Goal: Navigation & Orientation: Find specific page/section

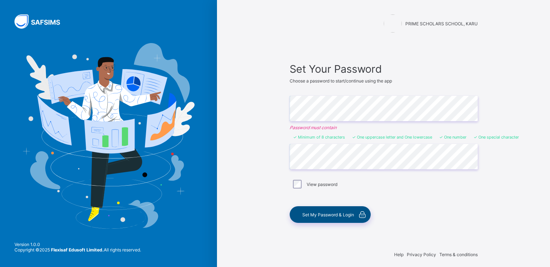
click at [339, 218] on div "Set My Password & Login" at bounding box center [330, 214] width 81 height 17
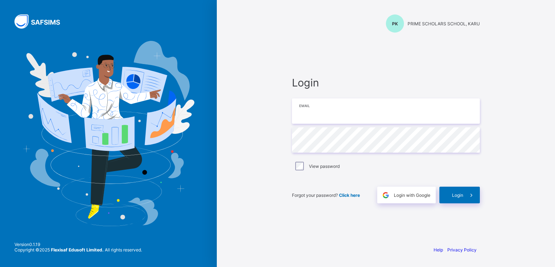
click at [312, 115] on input "email" at bounding box center [386, 110] width 188 height 25
type input "**********"
click at [461, 193] on span "Login" at bounding box center [457, 194] width 11 height 5
click at [314, 112] on input "**********" at bounding box center [386, 110] width 188 height 25
click at [345, 111] on input "**********" at bounding box center [386, 110] width 188 height 25
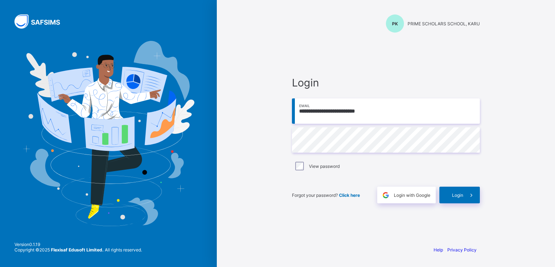
click at [367, 110] on input "**********" at bounding box center [386, 110] width 188 height 25
type input "**********"
click at [454, 195] on span "Login" at bounding box center [457, 194] width 11 height 5
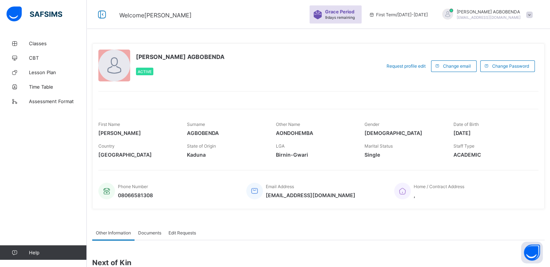
click at [532, 16] on span at bounding box center [529, 15] width 7 height 7
click at [252, 193] on icon at bounding box center [254, 191] width 10 height 9
click at [107, 67] on div at bounding box center [114, 66] width 32 height 32
click at [110, 63] on div at bounding box center [114, 66] width 32 height 32
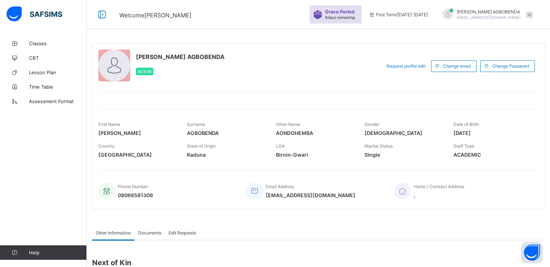
drag, startPoint x: 110, startPoint y: 63, endPoint x: 274, endPoint y: 77, distance: 165.1
click at [274, 77] on div "[PERSON_NAME] AGBOBENDA Active" at bounding box center [237, 66] width 279 height 33
click at [116, 78] on div at bounding box center [114, 66] width 32 height 32
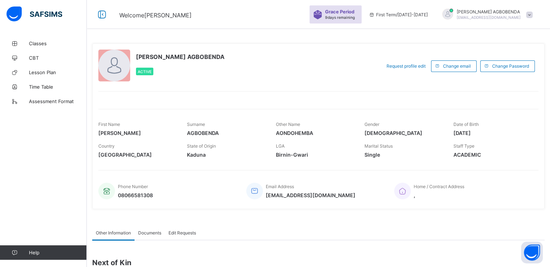
click at [116, 78] on div at bounding box center [114, 66] width 32 height 32
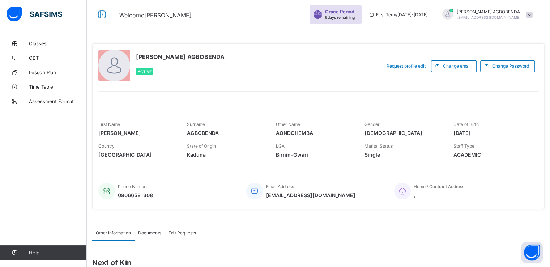
click at [116, 78] on div at bounding box center [114, 66] width 32 height 32
click at [198, 130] on span "AGBOBENDA" at bounding box center [226, 133] width 78 height 6
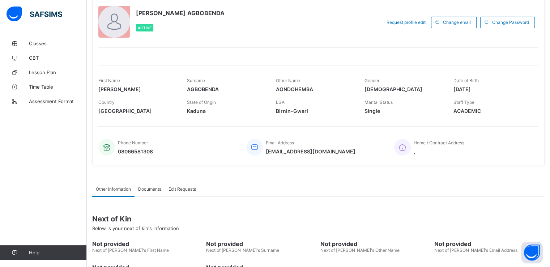
scroll to position [94, 0]
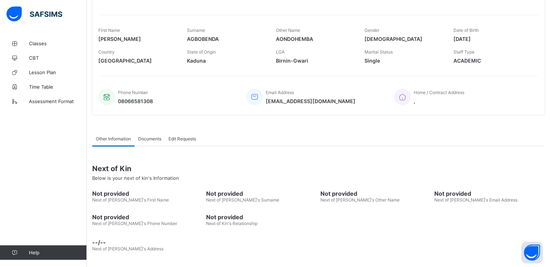
click at [111, 162] on div "Next of Kin Below is your next of kin's Information" at bounding box center [318, 172] width 452 height 27
click at [47, 42] on span "Classes" at bounding box center [58, 43] width 58 height 6
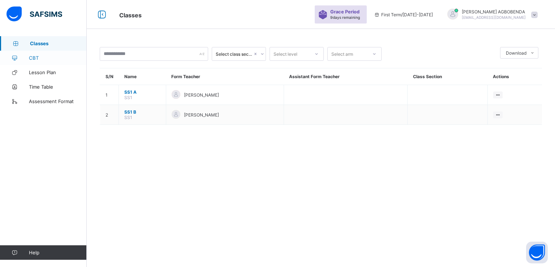
click at [34, 59] on span "CBT" at bounding box center [58, 58] width 58 height 6
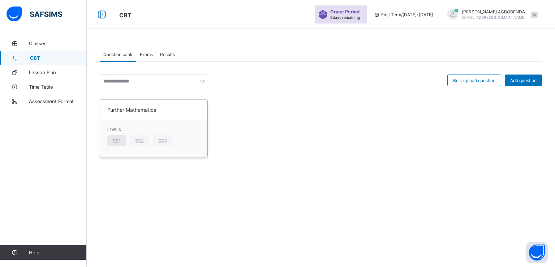
click at [112, 141] on div "SS1" at bounding box center [116, 140] width 19 height 11
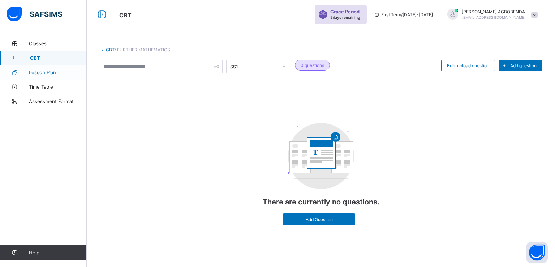
click at [33, 76] on link "Lesson Plan" at bounding box center [43, 72] width 87 height 14
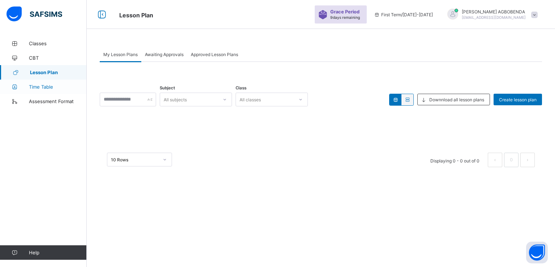
click at [33, 86] on span "Time Table" at bounding box center [58, 87] width 58 height 6
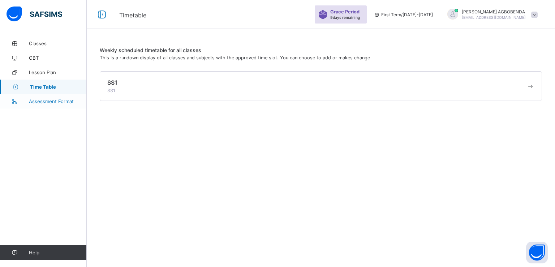
click at [58, 100] on span "Assessment Format" at bounding box center [58, 101] width 58 height 6
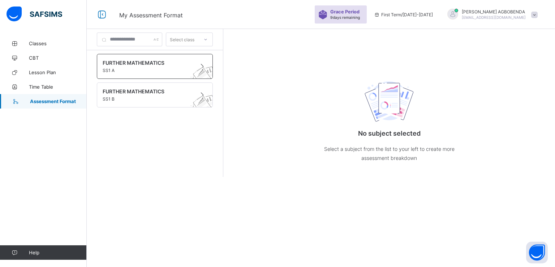
click at [142, 66] on span at bounding box center [148, 67] width 91 height 2
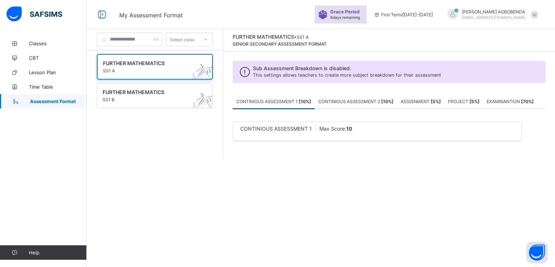
click at [340, 104] on span "CONTINIOUS ASSESSMENT 2 [ 10 %]" at bounding box center [355, 101] width 75 height 5
click at [418, 99] on span "ASSIGNMENT [ 5 %]" at bounding box center [421, 101] width 40 height 5
click at [470, 100] on span "PROJECT [ 5 %]" at bounding box center [463, 101] width 31 height 5
click at [502, 99] on span "EXAMINANTION [ 70 %]" at bounding box center [510, 101] width 47 height 5
click at [279, 94] on div "CONTINIOUS ASSESSMENT 1 [ 10 %]" at bounding box center [274, 101] width 82 height 14
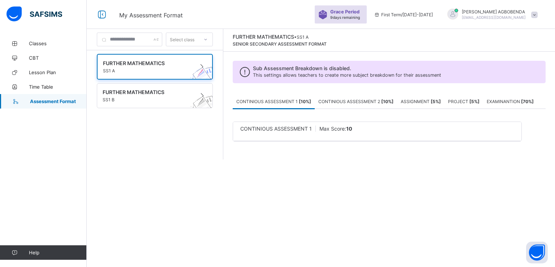
drag, startPoint x: 225, startPoint y: 174, endPoint x: 231, endPoint y: 185, distance: 11.8
click at [231, 185] on div "Select class FURTHER MATHEMATICS SS1 A FURTHER MATHEMATICS SS1 B FURTHER MATHEM…" at bounding box center [321, 133] width 468 height 267
click at [45, 43] on span "Classes" at bounding box center [58, 43] width 58 height 6
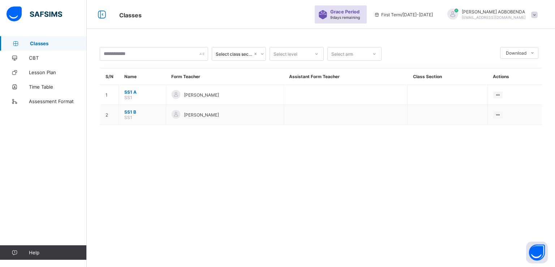
click at [458, 13] on div at bounding box center [452, 14] width 11 height 11
click at [500, 61] on li "Profile" at bounding box center [514, 57] width 53 height 14
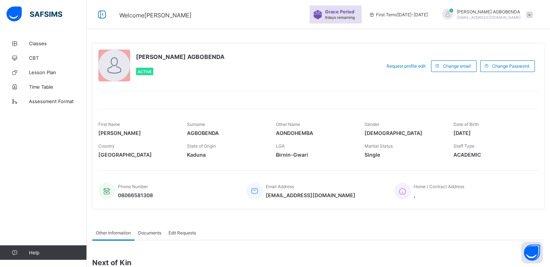
click at [120, 73] on div at bounding box center [114, 66] width 32 height 32
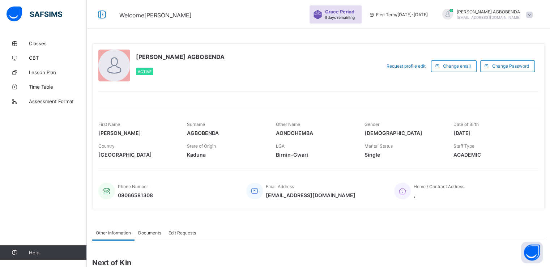
click at [120, 73] on div at bounding box center [114, 66] width 32 height 32
click at [145, 72] on span "Active" at bounding box center [145, 71] width 14 height 4
click at [178, 59] on span "[PERSON_NAME] AGBOBENDA" at bounding box center [180, 56] width 89 height 7
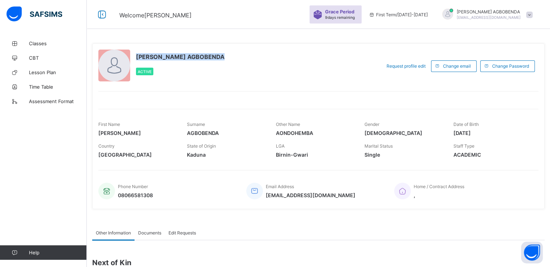
click at [178, 59] on span "[PERSON_NAME] AGBOBENDA" at bounding box center [180, 56] width 89 height 7
click at [125, 68] on div at bounding box center [114, 66] width 32 height 32
click at [117, 68] on div at bounding box center [114, 66] width 32 height 32
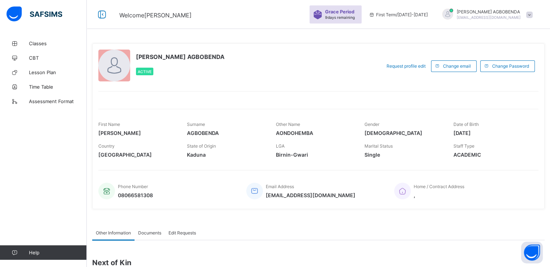
click at [117, 68] on div at bounding box center [114, 66] width 32 height 32
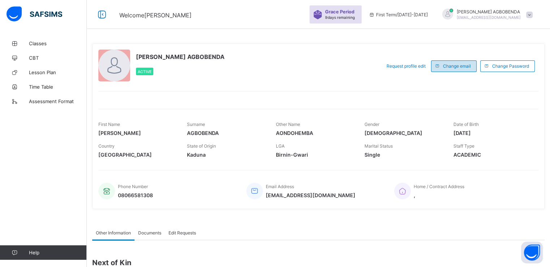
drag, startPoint x: 117, startPoint y: 68, endPoint x: 456, endPoint y: 66, distance: 339.1
click at [456, 66] on span "Change email" at bounding box center [457, 65] width 28 height 5
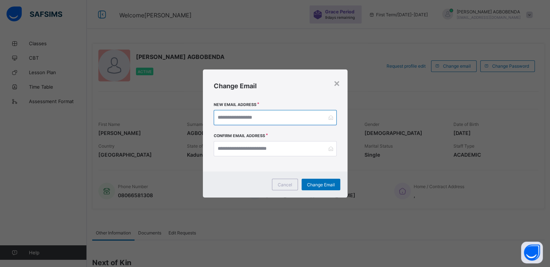
click at [227, 120] on input "email" at bounding box center [275, 117] width 123 height 15
type input "**********"
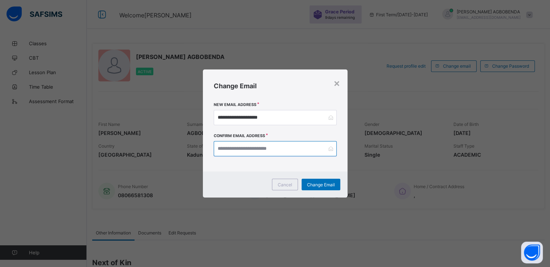
type input "**********"
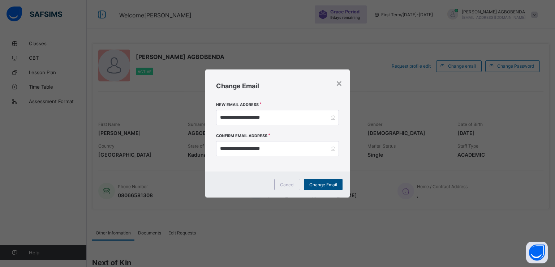
click at [317, 182] on span "Change Email" at bounding box center [323, 184] width 28 height 5
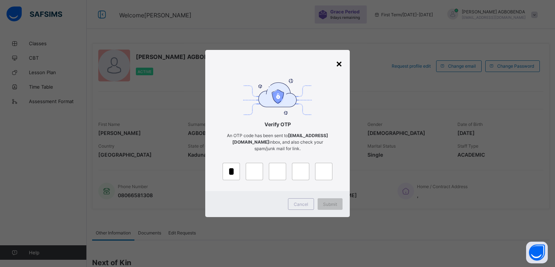
click at [342, 60] on div "×" at bounding box center [339, 63] width 7 height 12
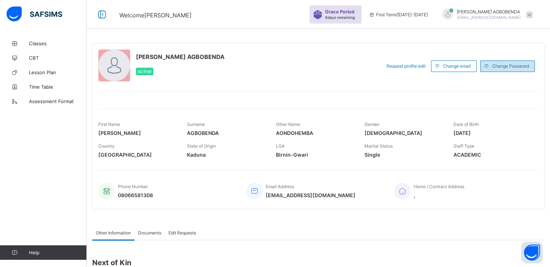
click at [503, 70] on div "Change Password" at bounding box center [507, 66] width 55 height 12
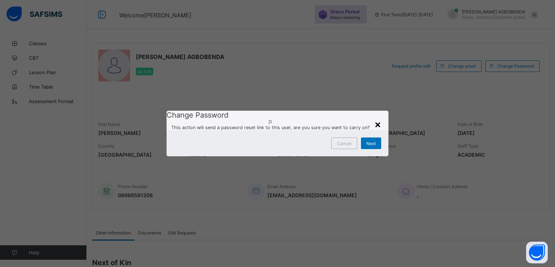
click at [376, 118] on div "×" at bounding box center [377, 124] width 7 height 12
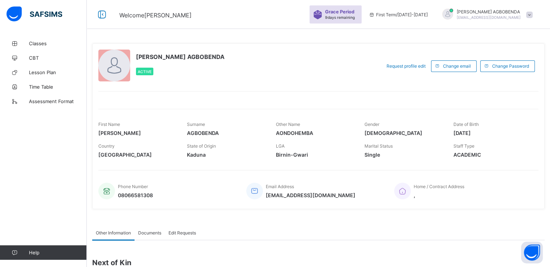
click at [532, 10] on div "[PERSON_NAME] [EMAIL_ADDRESS][DOMAIN_NAME]" at bounding box center [485, 15] width 101 height 12
click at [509, 32] on span "online" at bounding box center [500, 30] width 18 height 5
click at [532, 15] on span at bounding box center [529, 15] width 7 height 7
click at [514, 53] on span "Profile" at bounding box center [509, 57] width 48 height 8
click at [416, 18] on div "First Term / [DATE]-[DATE]" at bounding box center [398, 14] width 66 height 29
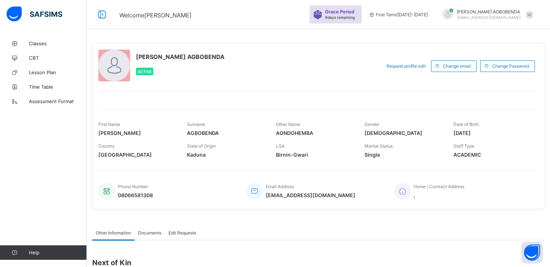
click at [416, 18] on div "First Term / [DATE]-[DATE]" at bounding box center [398, 14] width 66 height 29
click at [415, 18] on div "First Term / [DATE]-[DATE]" at bounding box center [398, 14] width 66 height 29
drag, startPoint x: 484, startPoint y: 1, endPoint x: 289, endPoint y: 70, distance: 207.6
click at [289, 70] on div "[PERSON_NAME] AGBOBENDA Active" at bounding box center [237, 66] width 279 height 33
click at [139, 159] on div "Country [GEOGRAPHIC_DATA]" at bounding box center [137, 151] width 78 height 22
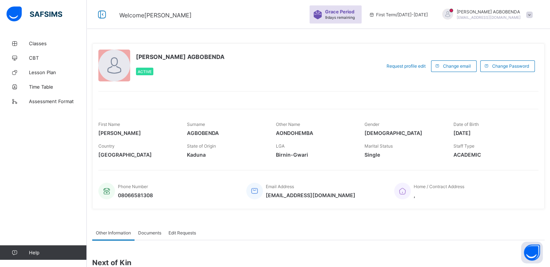
click at [453, 14] on div at bounding box center [447, 14] width 11 height 11
click at [247, 266] on span "Next of Kin" at bounding box center [318, 262] width 452 height 9
click at [513, 10] on span "[PERSON_NAME]" at bounding box center [489, 11] width 64 height 5
click at [414, 43] on div "[PERSON_NAME] AGBOBENDA Active Request profile edit Change email Change Passwor…" at bounding box center [318, 126] width 452 height 166
click at [35, 47] on link "Classes" at bounding box center [43, 43] width 87 height 14
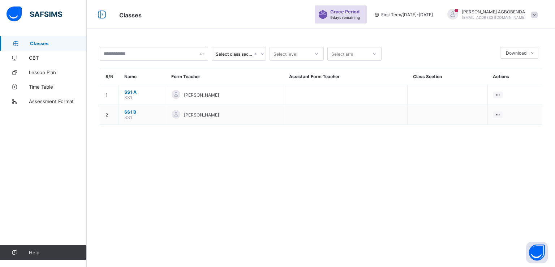
drag, startPoint x: 541, startPoint y: 0, endPoint x: 354, endPoint y: 200, distance: 273.1
click at [354, 200] on div "Select class section Select level Select arm Download Pdf Report Excel Report S…" at bounding box center [321, 133] width 468 height 267
